Goal: Task Accomplishment & Management: Complete application form

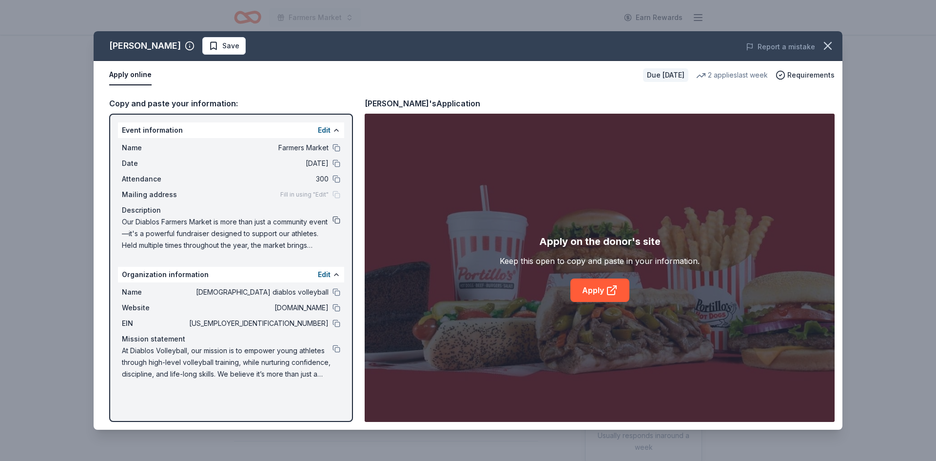
click at [336, 219] on button at bounding box center [337, 220] width 8 height 8
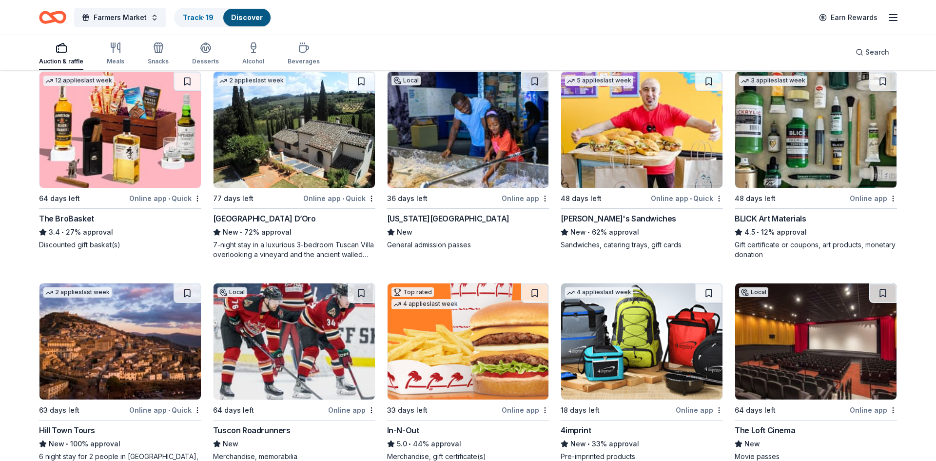
scroll to position [2304, 0]
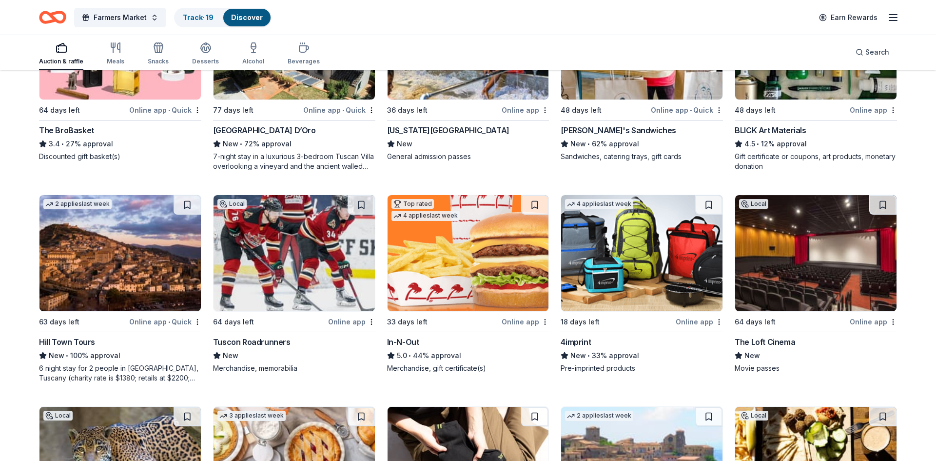
click at [676, 272] on img at bounding box center [641, 253] width 161 height 116
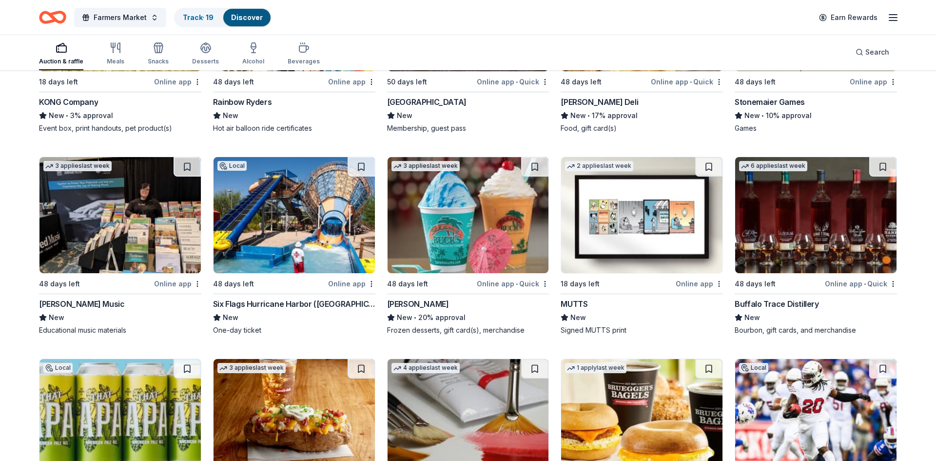
scroll to position [3185, 0]
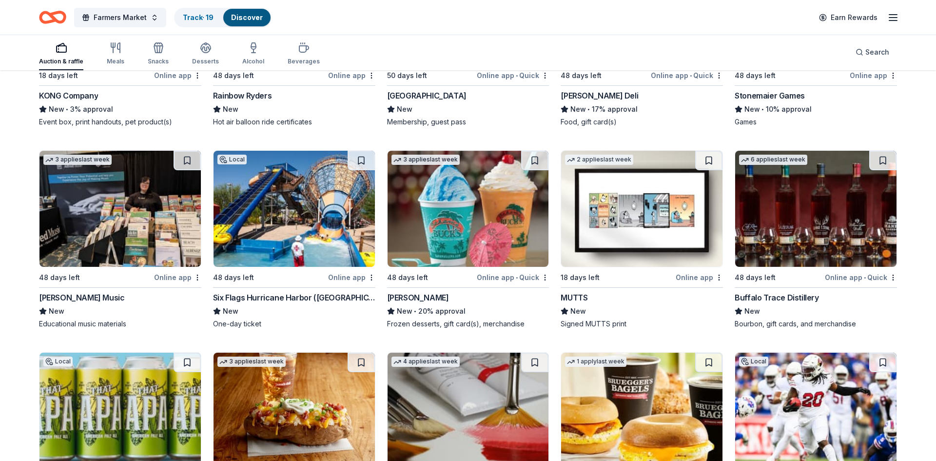
click at [826, 241] on img at bounding box center [815, 209] width 161 height 116
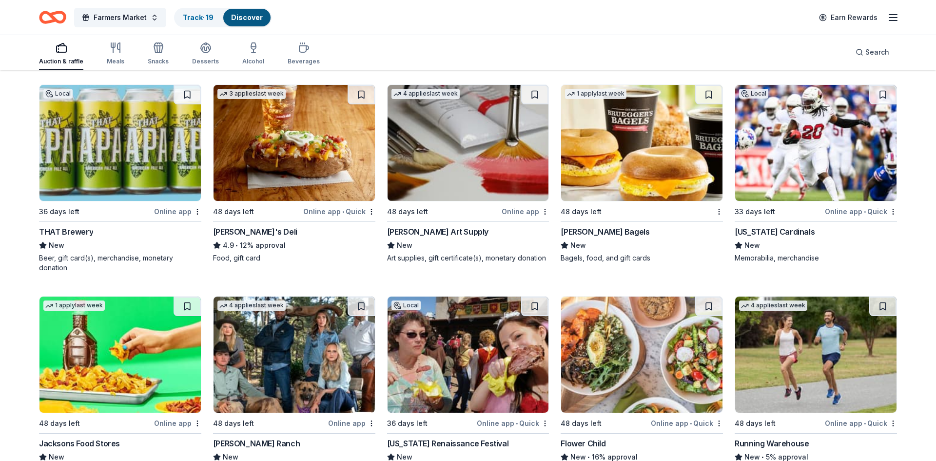
scroll to position [3544, 0]
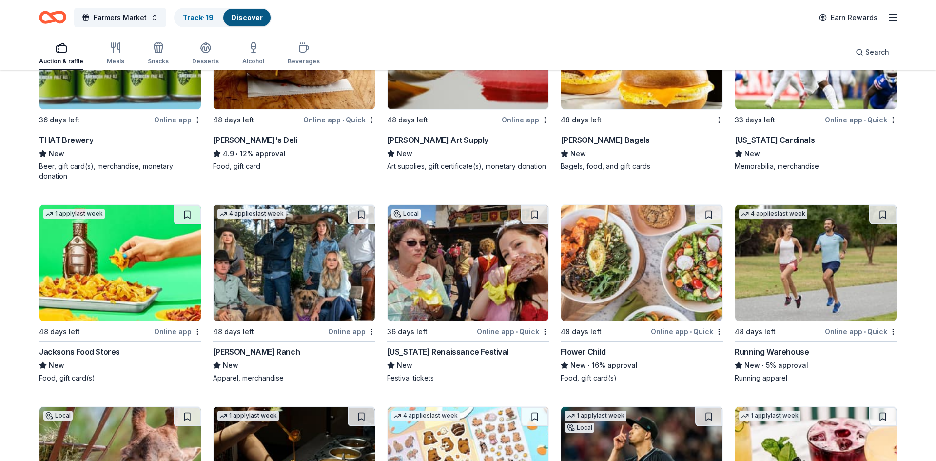
click at [478, 268] on img at bounding box center [468, 263] width 161 height 116
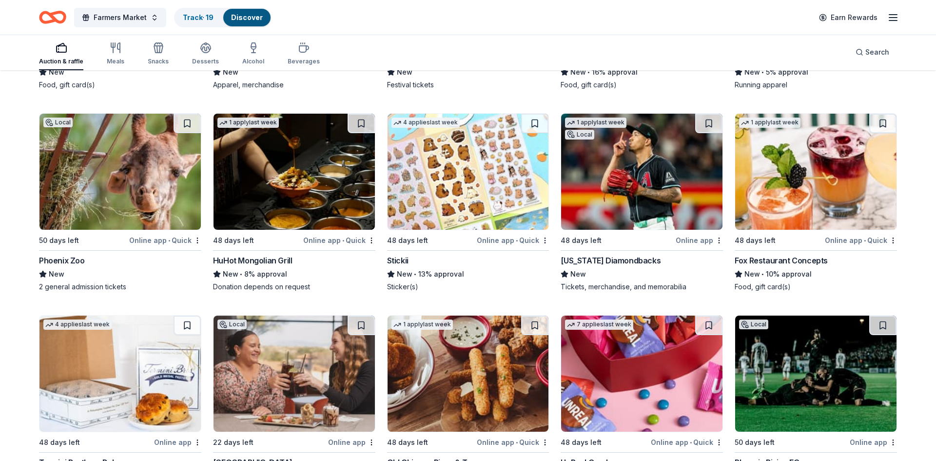
scroll to position [3844, 0]
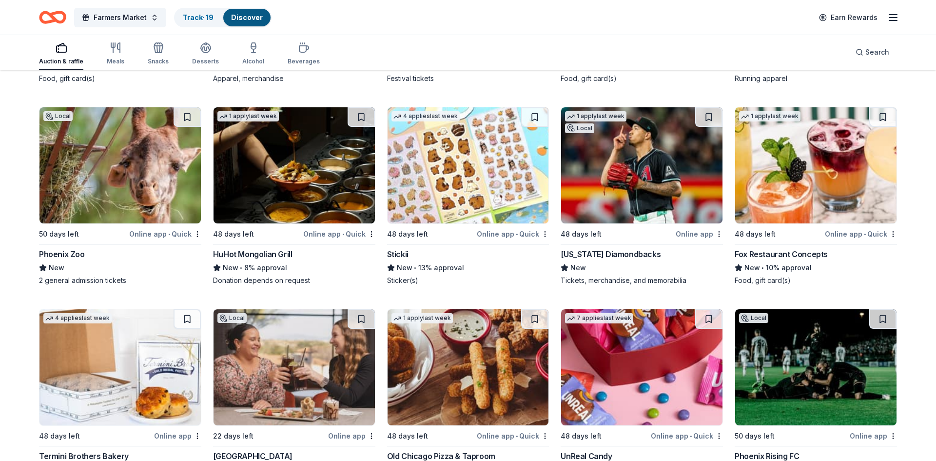
click at [120, 205] on img at bounding box center [120, 165] width 161 height 116
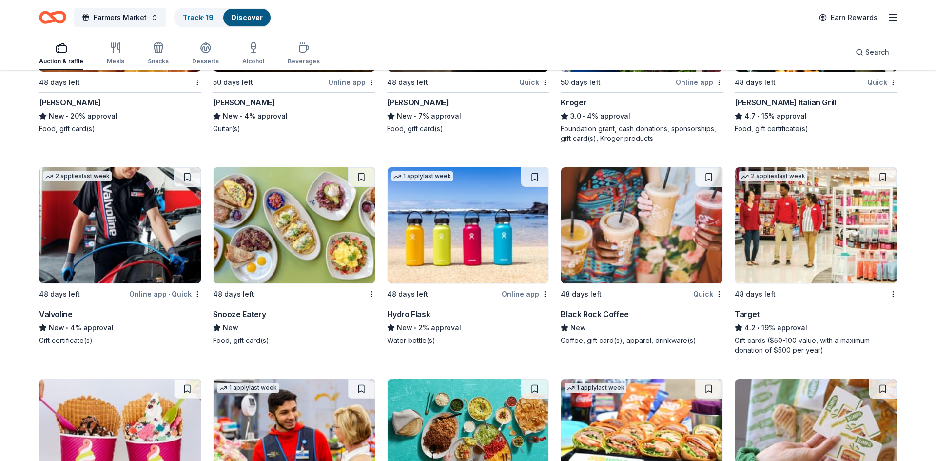
scroll to position [6090, 0]
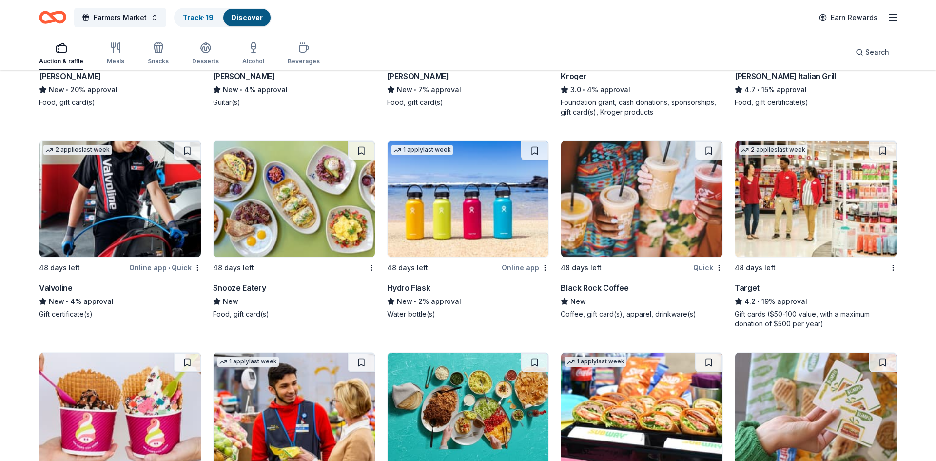
click at [808, 225] on img at bounding box center [815, 199] width 161 height 116
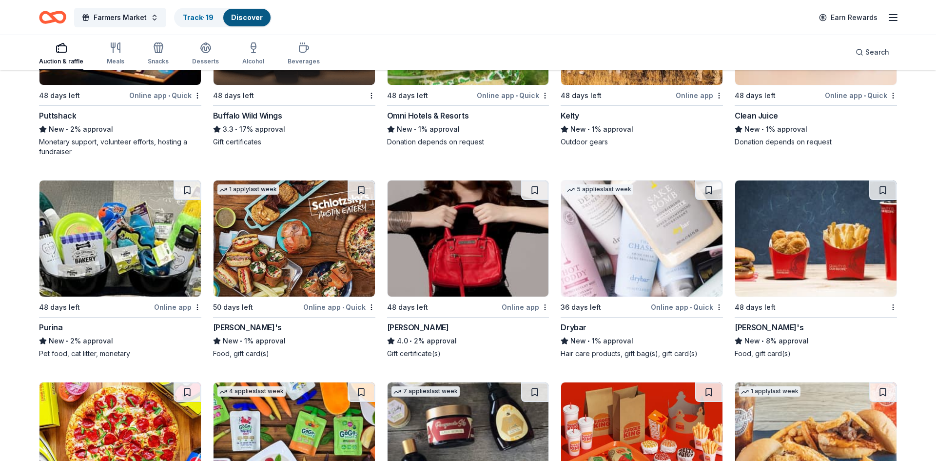
scroll to position [6896, 0]
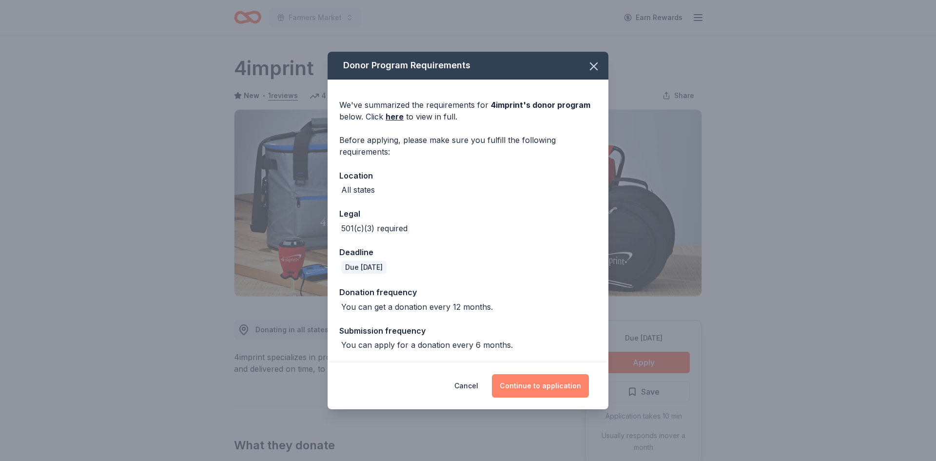
click at [542, 380] on button "Continue to application" at bounding box center [540, 385] width 97 height 23
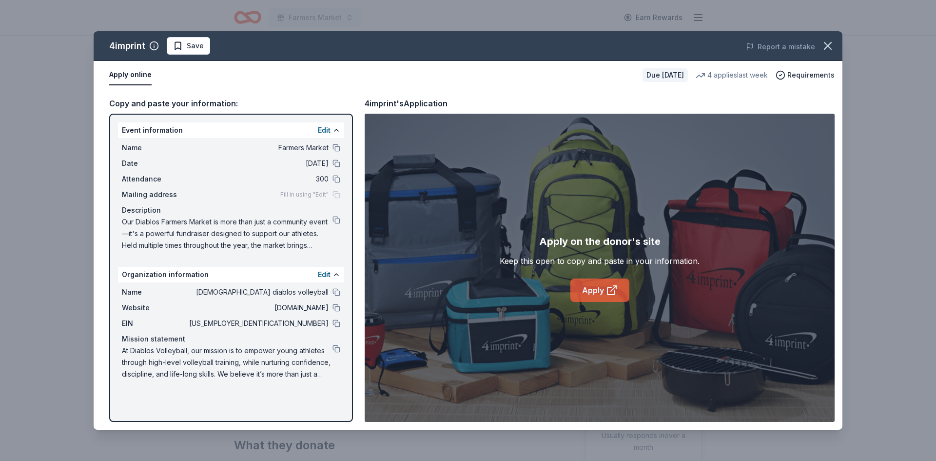
click at [589, 290] on link "Apply" at bounding box center [600, 289] width 59 height 23
click at [339, 219] on button at bounding box center [337, 220] width 8 height 8
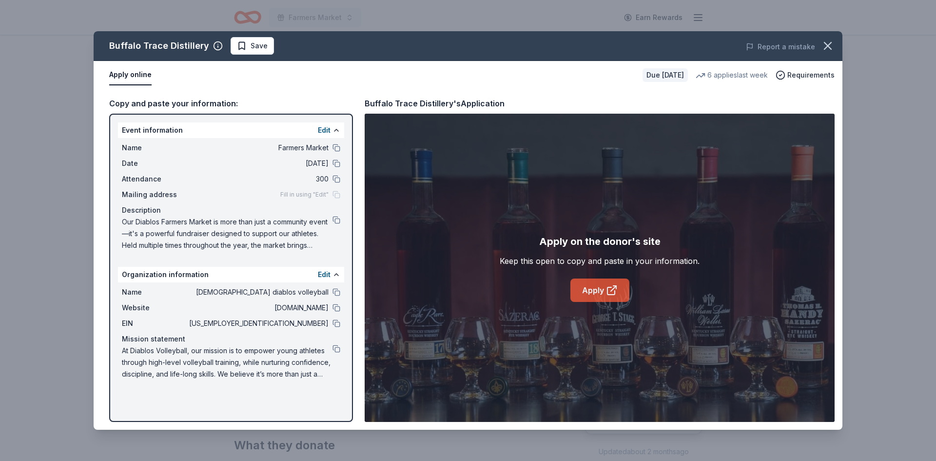
click at [603, 288] on link "Apply" at bounding box center [600, 289] width 59 height 23
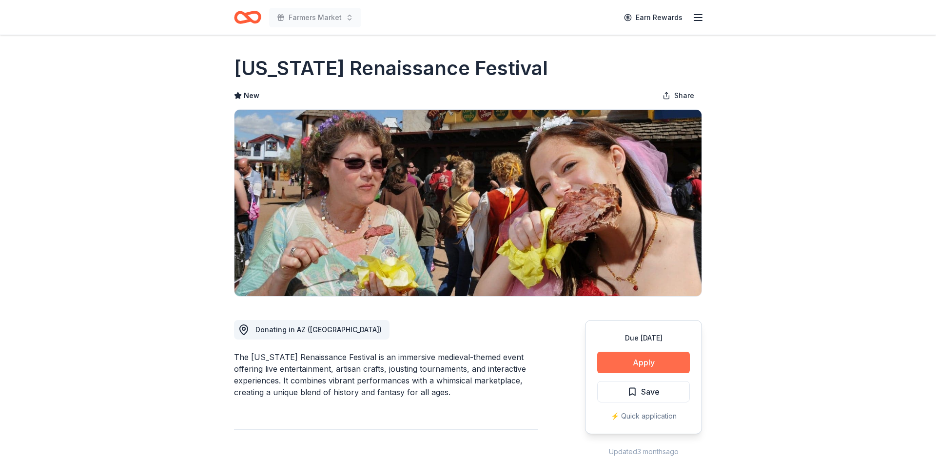
click at [668, 364] on button "Apply" at bounding box center [643, 362] width 93 height 21
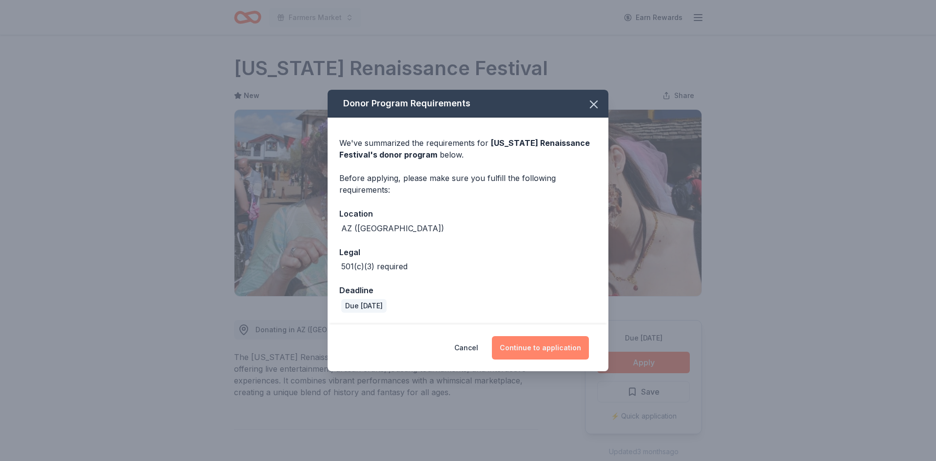
click at [558, 343] on button "Continue to application" at bounding box center [540, 347] width 97 height 23
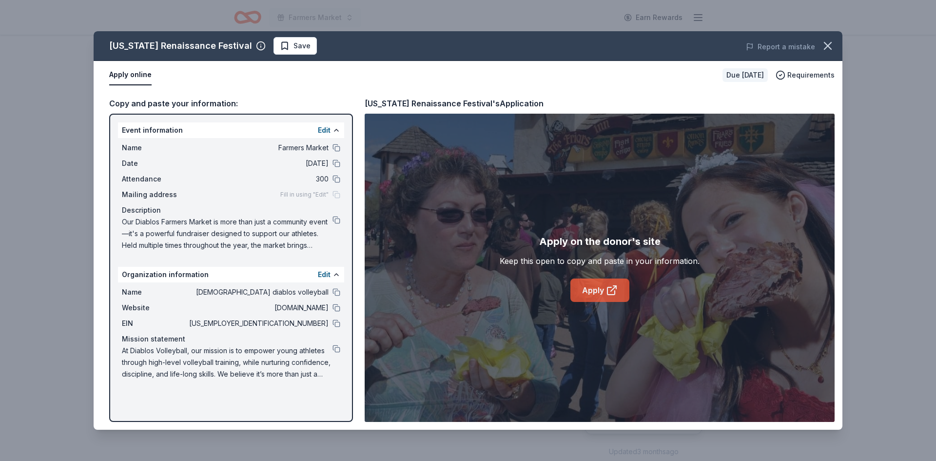
click at [595, 290] on link "Apply" at bounding box center [600, 289] width 59 height 23
click at [338, 220] on button at bounding box center [337, 220] width 8 height 8
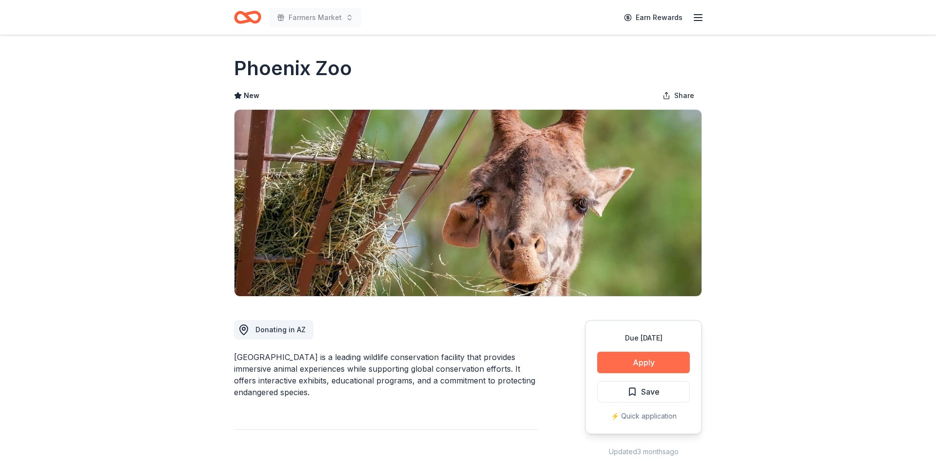
click at [647, 359] on button "Apply" at bounding box center [643, 362] width 93 height 21
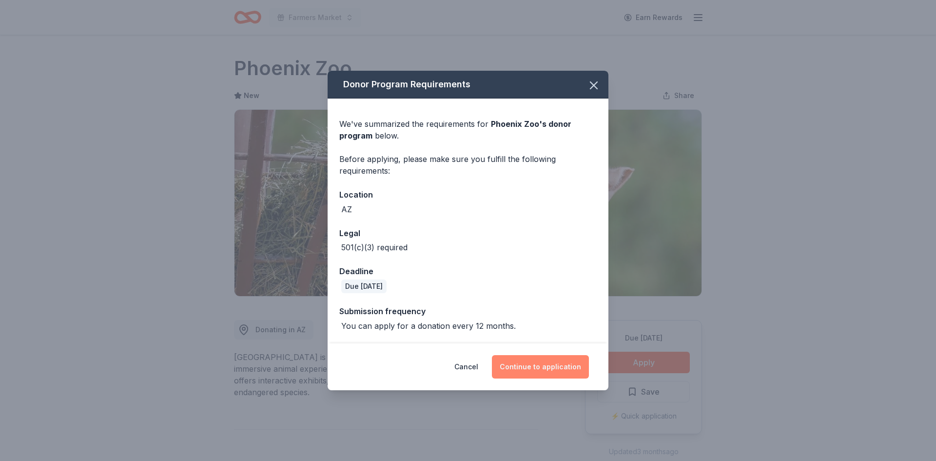
click at [567, 365] on button "Continue to application" at bounding box center [540, 366] width 97 height 23
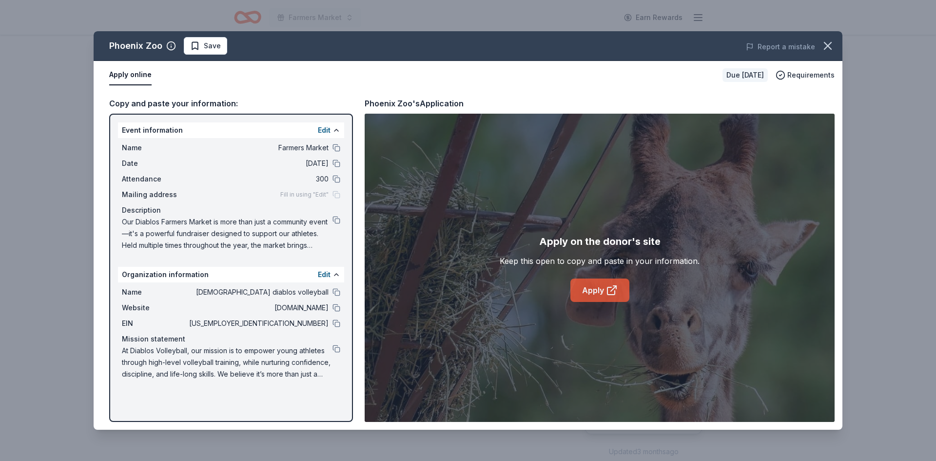
click at [587, 291] on link "Apply" at bounding box center [600, 289] width 59 height 23
click at [338, 347] on button at bounding box center [337, 349] width 8 height 8
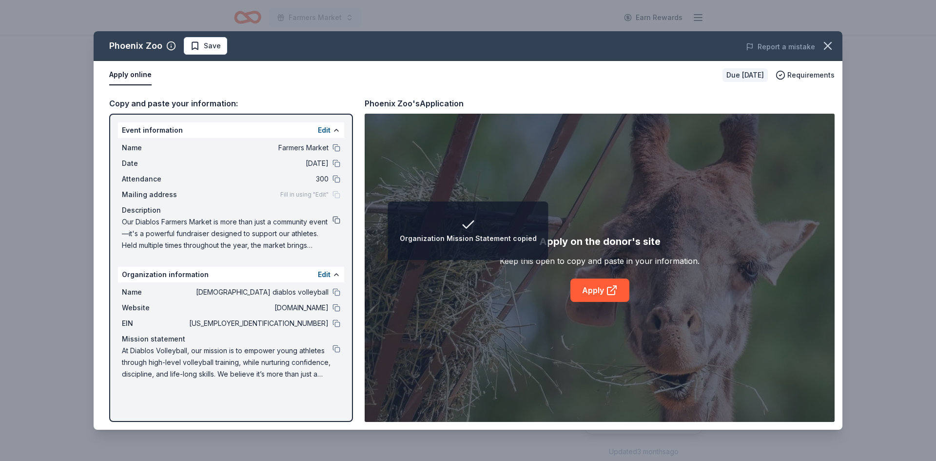
click at [334, 222] on button at bounding box center [337, 220] width 8 height 8
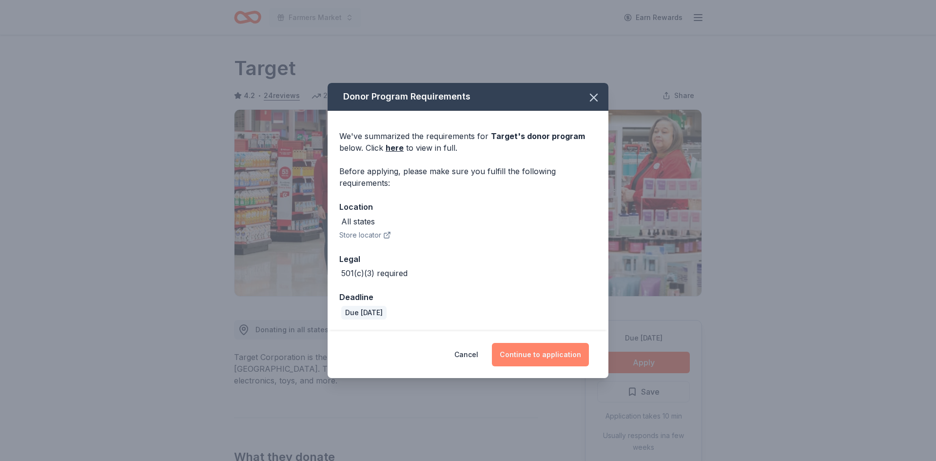
click at [578, 357] on button "Continue to application" at bounding box center [540, 354] width 97 height 23
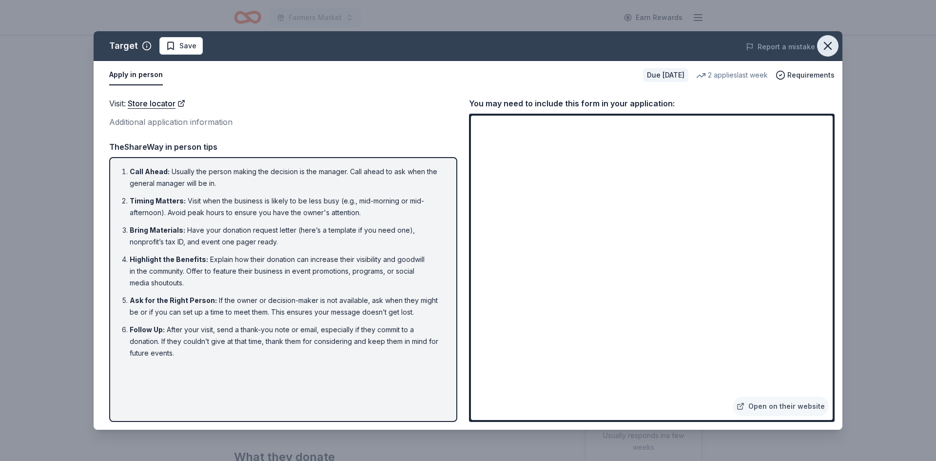
click at [830, 52] on icon "button" at bounding box center [828, 46] width 14 height 14
